Goal: Navigation & Orientation: Find specific page/section

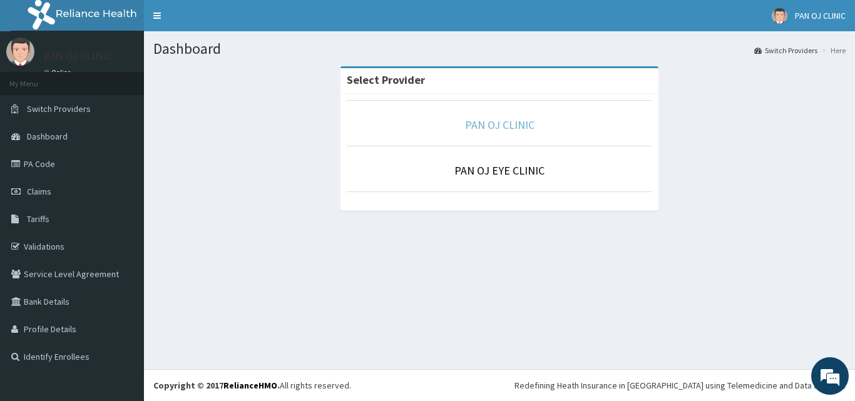
click at [485, 126] on link "PAN OJ CLINIC" at bounding box center [499, 125] width 69 height 14
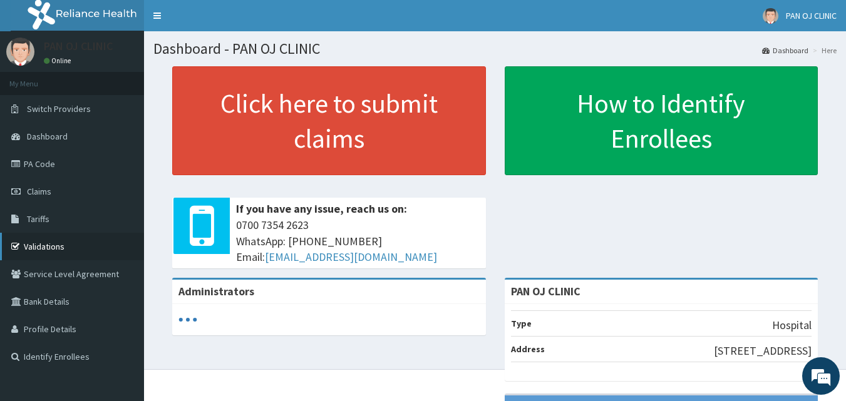
click at [38, 247] on link "Validations" at bounding box center [72, 247] width 144 height 28
